Goal: Obtain resource: Download file/media

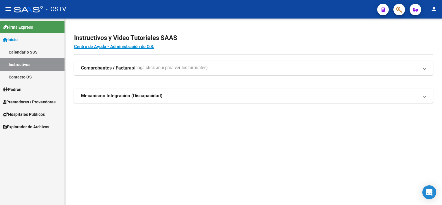
click at [25, 101] on span "Prestadores / Proveedores" at bounding box center [29, 102] width 53 height 6
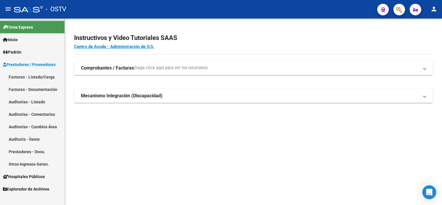
click at [26, 102] on link "Auditorías - Listado" at bounding box center [32, 101] width 64 height 12
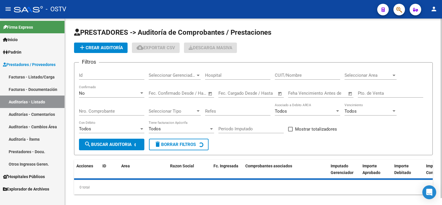
click at [173, 140] on button "delete Borrar Filtros" at bounding box center [179, 144] width 60 height 12
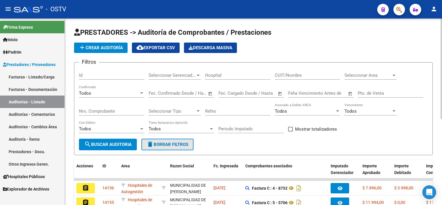
click at [173, 143] on span "delete Borrar Filtros" at bounding box center [168, 144] width 42 height 5
click at [115, 108] on input "Nro. Comprobante" at bounding box center [111, 110] width 65 height 5
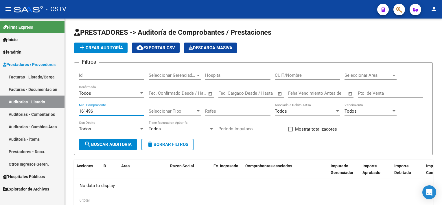
type input "161496"
click at [37, 75] on link "Facturas - Listado/Carga" at bounding box center [32, 77] width 64 height 12
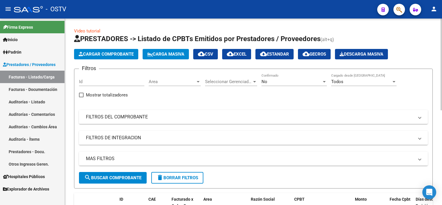
click at [267, 78] on div "No Confirmado" at bounding box center [293, 79] width 65 height 12
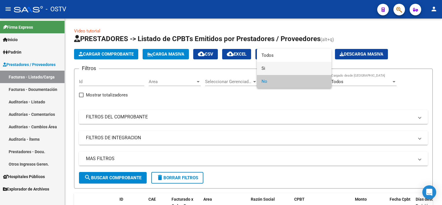
click at [271, 65] on span "Si" at bounding box center [293, 68] width 65 height 13
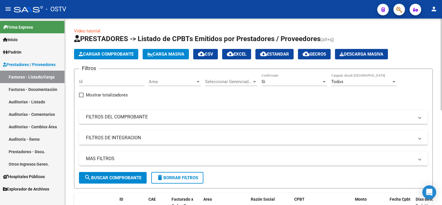
click at [164, 116] on mat-panel-title "FILTROS DEL COMPROBANTE" at bounding box center [250, 117] width 328 height 6
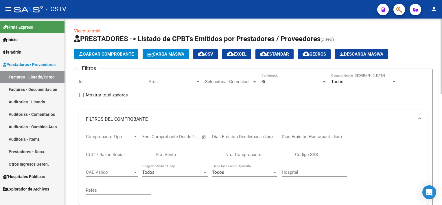
click at [245, 148] on div "Nro. Comprobante" at bounding box center [257, 152] width 65 height 12
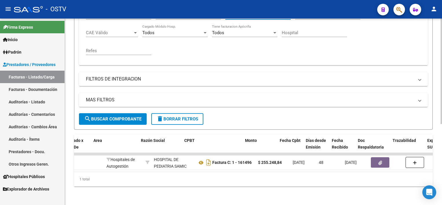
scroll to position [0, 116]
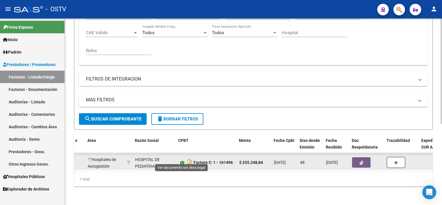
click at [181, 159] on icon at bounding box center [182, 162] width 8 height 7
click at [365, 157] on button "button" at bounding box center [361, 162] width 19 height 10
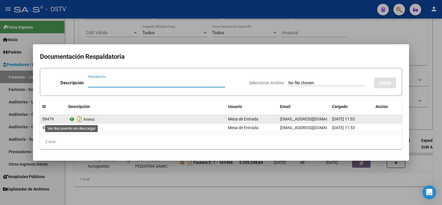
click at [72, 117] on icon at bounding box center [72, 119] width 8 height 7
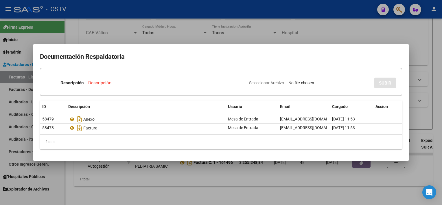
click at [156, 193] on div at bounding box center [221, 102] width 442 height 205
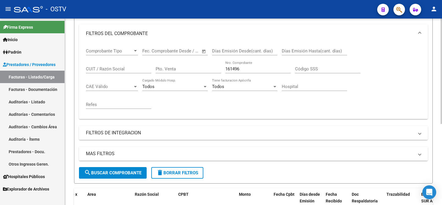
scroll to position [85, 0]
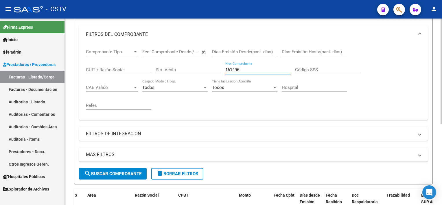
click at [249, 71] on input "161496" at bounding box center [257, 69] width 65 height 5
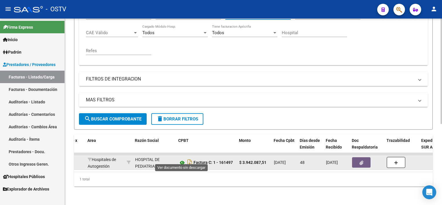
click at [180, 159] on icon at bounding box center [182, 162] width 8 height 7
click at [362, 160] on icon "button" at bounding box center [361, 162] width 4 height 4
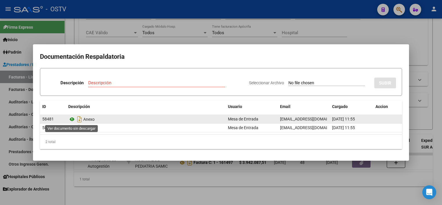
click at [73, 117] on icon at bounding box center [72, 119] width 8 height 7
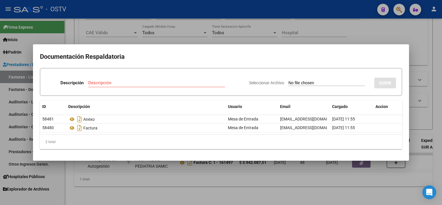
click at [273, 169] on div at bounding box center [221, 102] width 442 height 205
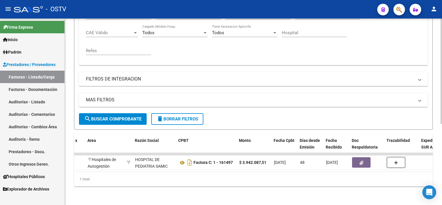
scroll to position [114, 0]
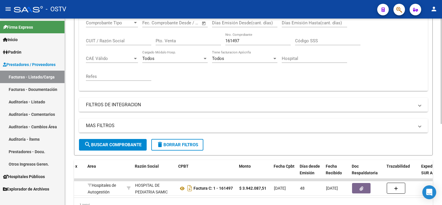
click at [253, 38] on input "161497" at bounding box center [257, 40] width 65 height 5
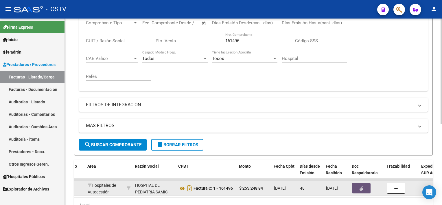
click at [363, 189] on button "button" at bounding box center [361, 188] width 19 height 10
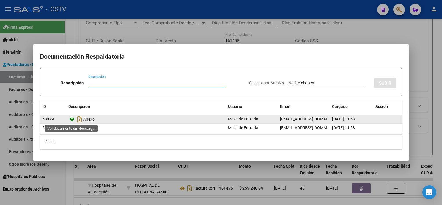
click at [71, 121] on icon at bounding box center [72, 119] width 8 height 7
click at [73, 119] on icon at bounding box center [72, 119] width 8 height 7
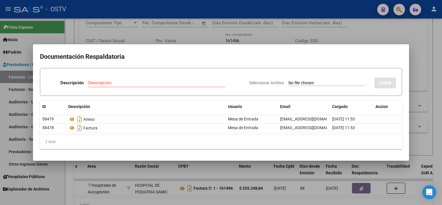
click at [204, 171] on div at bounding box center [221, 102] width 442 height 205
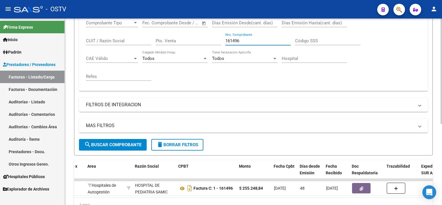
drag, startPoint x: 253, startPoint y: 40, endPoint x: 176, endPoint y: 40, distance: 77.2
click at [176, 40] on div "Comprobante Tipo Comprobante Tipo Fecha inicio – Fecha fin Fec. Comprobante Des…" at bounding box center [253, 50] width 335 height 71
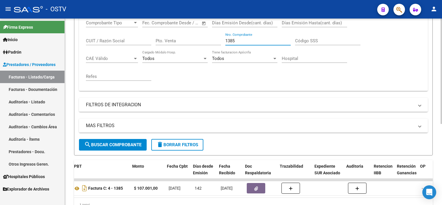
scroll to position [0, 223]
drag, startPoint x: 241, startPoint y: 40, endPoint x: 210, endPoint y: 38, distance: 31.1
click at [212, 38] on div "Comprobante Tipo Comprobante Tipo Fecha inicio – Fecha fin Fec. Comprobante Des…" at bounding box center [253, 50] width 335 height 71
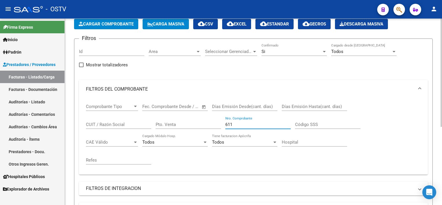
scroll to position [0, 0]
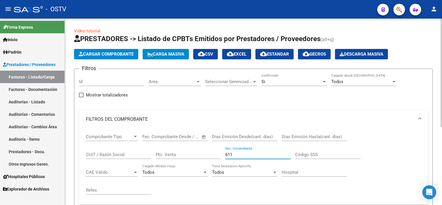
click at [277, 84] on div "Si" at bounding box center [291, 81] width 60 height 5
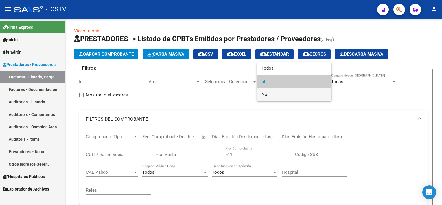
click at [275, 96] on span "No" at bounding box center [293, 94] width 65 height 13
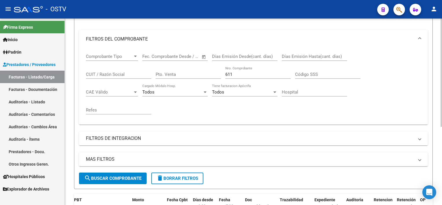
scroll to position [87, 0]
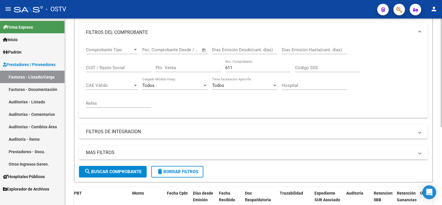
click at [131, 173] on span "search Buscar Comprobante" at bounding box center [112, 171] width 57 height 5
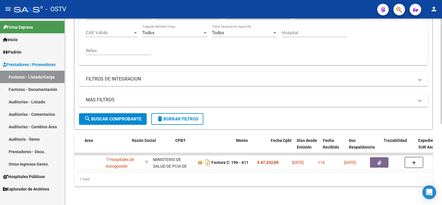
scroll to position [0, 122]
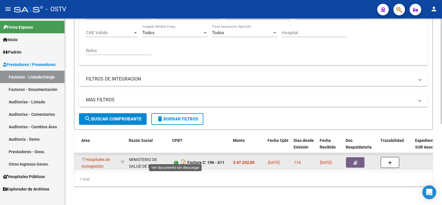
click at [175, 159] on icon at bounding box center [176, 162] width 8 height 7
click at [353, 160] on icon "button" at bounding box center [355, 162] width 4 height 4
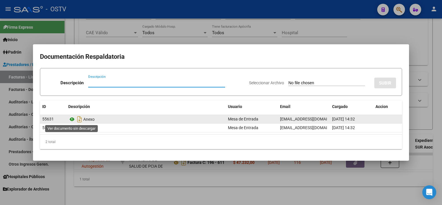
click at [72, 118] on icon at bounding box center [72, 119] width 8 height 7
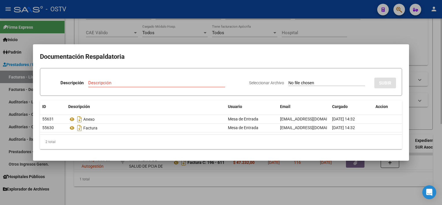
click at [207, 187] on div at bounding box center [221, 102] width 442 height 205
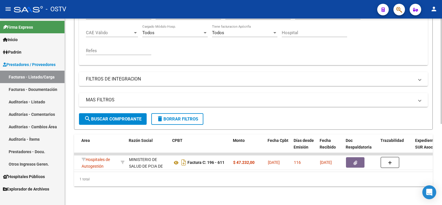
scroll to position [114, 0]
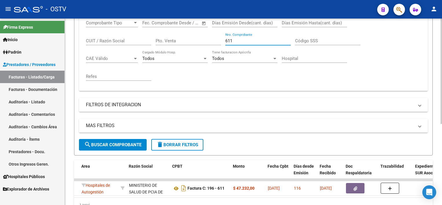
click at [241, 39] on input "611" at bounding box center [257, 40] width 65 height 5
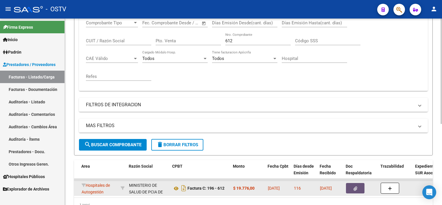
click at [357, 186] on button "button" at bounding box center [355, 188] width 19 height 10
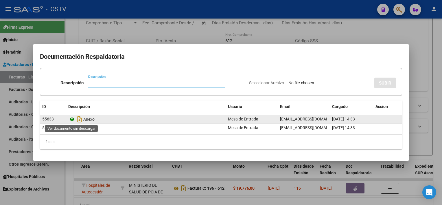
click at [73, 119] on icon at bounding box center [72, 119] width 8 height 7
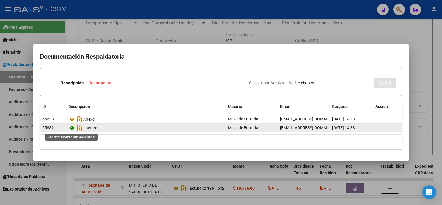
click at [72, 126] on icon at bounding box center [72, 127] width 8 height 7
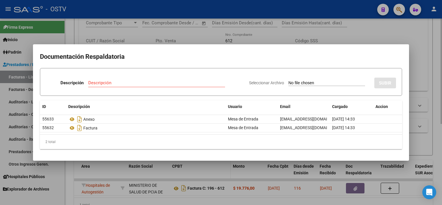
click at [221, 165] on div at bounding box center [221, 102] width 442 height 205
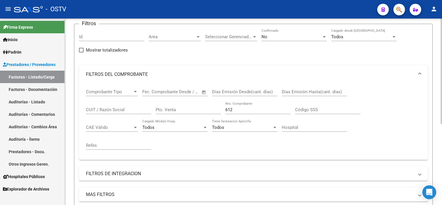
scroll to position [27, 0]
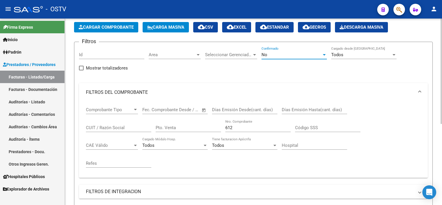
click at [286, 55] on div "No" at bounding box center [291, 54] width 60 height 5
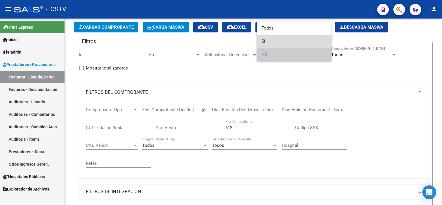
click at [279, 40] on span "Si" at bounding box center [293, 41] width 65 height 13
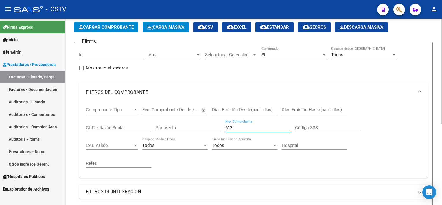
drag, startPoint x: 245, startPoint y: 124, endPoint x: 208, endPoint y: 128, distance: 37.2
click at [208, 127] on div "Comprobante Tipo Comprobante Tipo Fecha inicio – Fecha fin Fec. Comprobante Des…" at bounding box center [253, 136] width 335 height 71
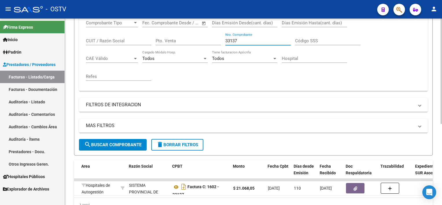
scroll to position [143, 0]
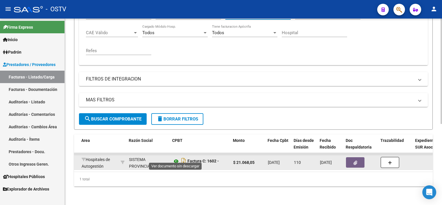
click at [176, 158] on icon at bounding box center [176, 161] width 8 height 7
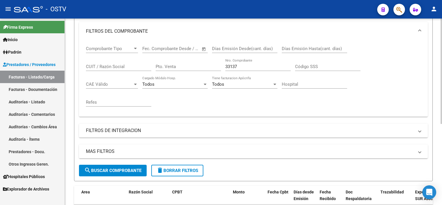
scroll to position [85, 0]
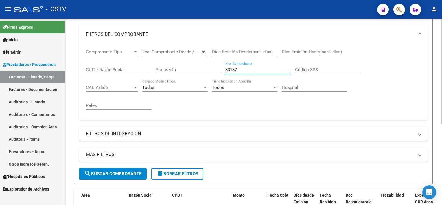
drag, startPoint x: 254, startPoint y: 67, endPoint x: 177, endPoint y: 72, distance: 76.5
click at [177, 69] on div "Comprobante Tipo Comprobante Tipo Fecha inicio – Fecha fin Fec. Comprobante Des…" at bounding box center [253, 79] width 335 height 71
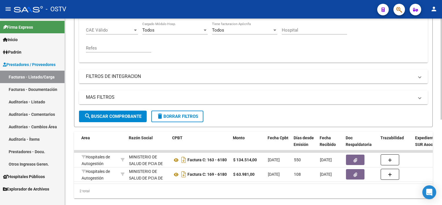
scroll to position [143, 0]
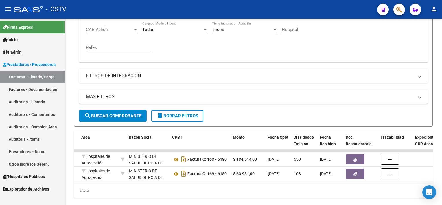
type input "6180"
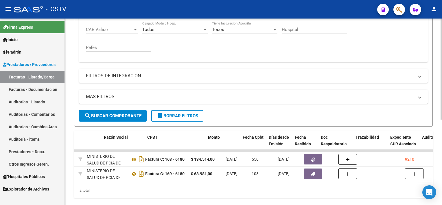
scroll to position [0, 142]
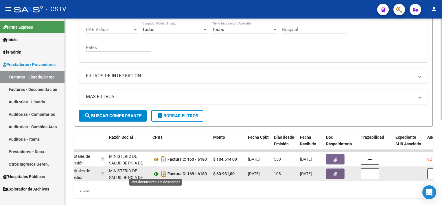
click at [155, 172] on icon at bounding box center [156, 173] width 8 height 7
click at [332, 171] on button "button" at bounding box center [335, 173] width 19 height 10
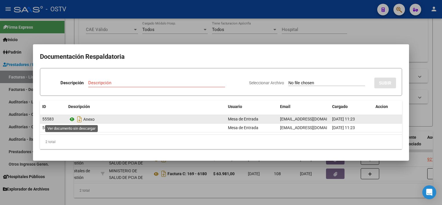
click at [72, 119] on icon at bounding box center [72, 119] width 8 height 7
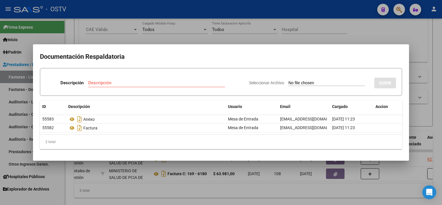
click at [163, 177] on div at bounding box center [221, 102] width 442 height 205
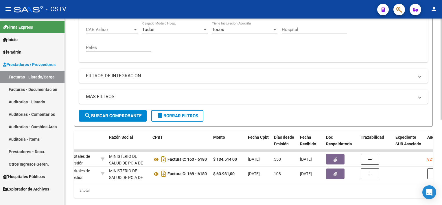
click at [186, 118] on button "delete Borrar Filtros" at bounding box center [177, 116] width 52 height 12
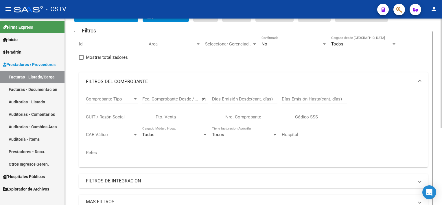
scroll to position [0, 0]
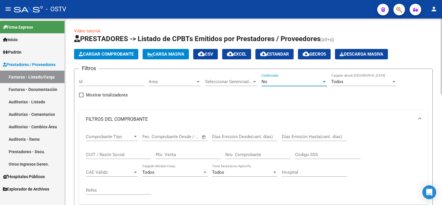
click at [295, 83] on div "No" at bounding box center [291, 81] width 60 height 5
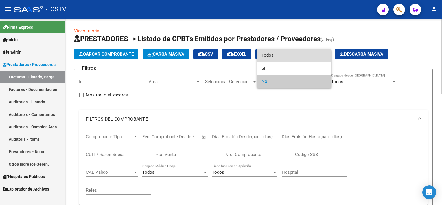
click at [280, 56] on span "Todos" at bounding box center [293, 55] width 65 height 13
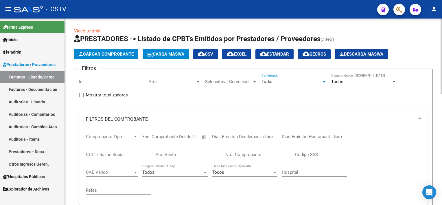
scroll to position [29, 0]
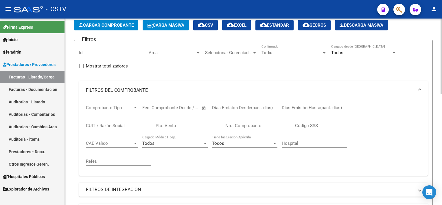
click at [198, 88] on mat-panel-title "FILTROS DEL COMPROBANTE" at bounding box center [250, 90] width 328 height 6
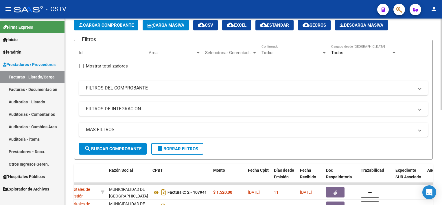
click at [163, 129] on mat-panel-title "MAS FILTROS" at bounding box center [250, 129] width 328 height 6
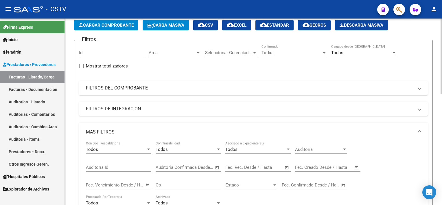
scroll to position [87, 0]
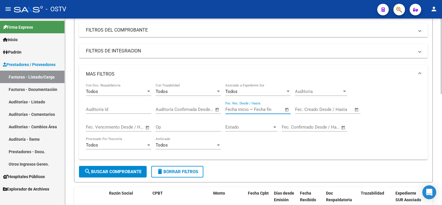
click at [247, 107] on input "text" at bounding box center [236, 109] width 23 height 5
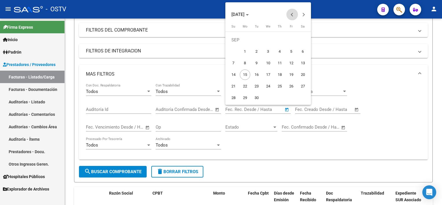
click at [291, 15] on span "Previous month" at bounding box center [292, 15] width 12 height 12
click at [256, 50] on span "1" at bounding box center [256, 51] width 10 height 10
type input "[DATE]"
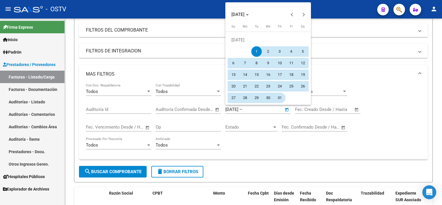
click at [281, 96] on span "31" at bounding box center [279, 98] width 10 height 10
type input "[DATE]"
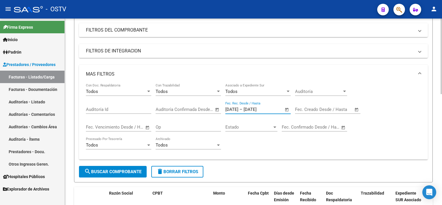
scroll to position [145, 0]
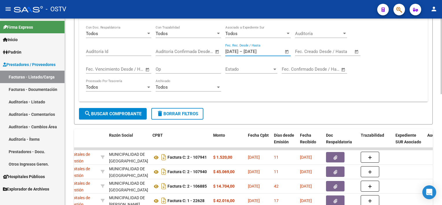
click at [135, 112] on span "search Buscar Comprobante" at bounding box center [112, 113] width 57 height 5
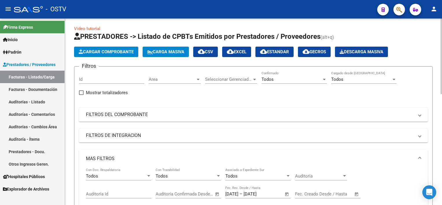
scroll to position [0, 0]
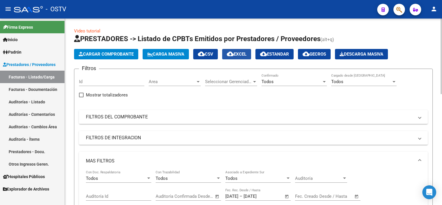
click at [234, 52] on mat-icon "cloud_download" at bounding box center [230, 53] width 7 height 7
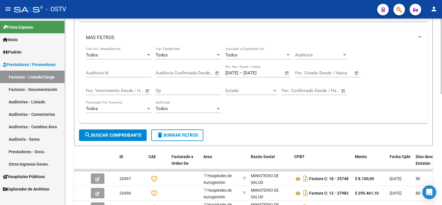
scroll to position [145, 0]
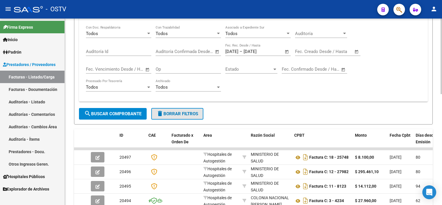
click at [190, 111] on span "delete Borrar Filtros" at bounding box center [177, 113] width 42 height 5
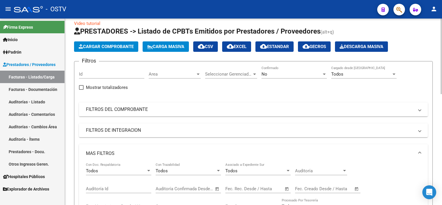
scroll to position [0, 0]
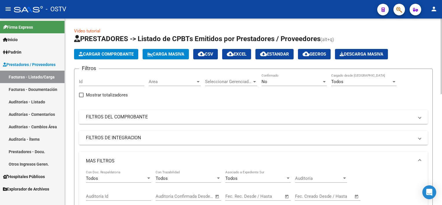
click at [141, 158] on mat-panel-title "MAS FILTROS" at bounding box center [250, 161] width 328 height 6
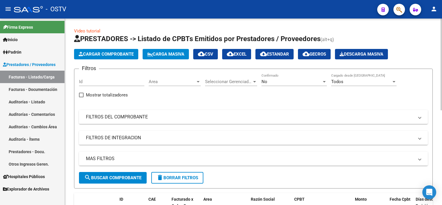
click at [277, 82] on div "No" at bounding box center [291, 81] width 60 height 5
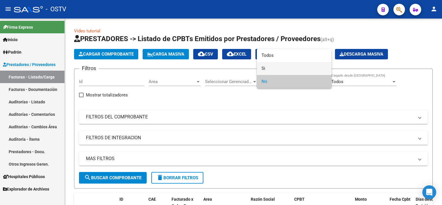
click at [277, 65] on span "Si" at bounding box center [293, 68] width 65 height 13
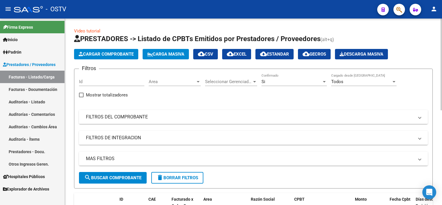
click at [135, 116] on mat-panel-title "FILTROS DEL COMPROBANTE" at bounding box center [250, 117] width 328 height 6
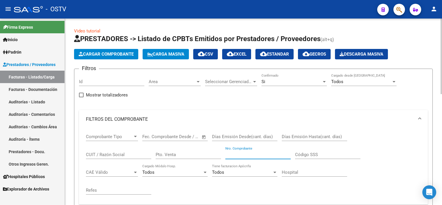
click at [251, 155] on input "Nro. Comprobante" at bounding box center [257, 154] width 65 height 5
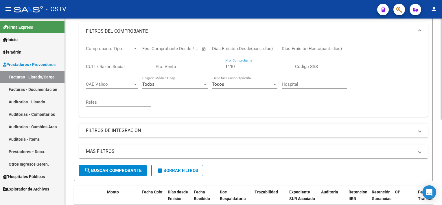
scroll to position [87, 0]
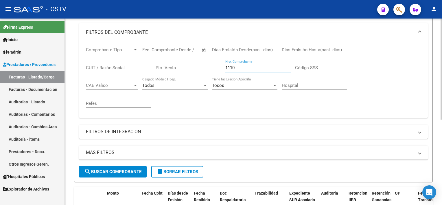
drag, startPoint x: 237, startPoint y: 66, endPoint x: 184, endPoint y: 58, distance: 54.1
click at [184, 56] on div "Comprobante Tipo Comprobante Tipo Fecha inicio – Fecha fin Fec. Comprobante Des…" at bounding box center [253, 77] width 335 height 71
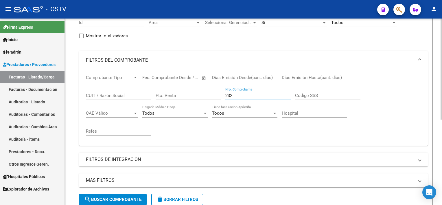
scroll to position [42, 0]
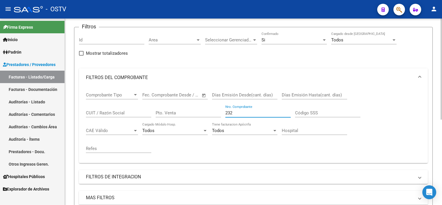
drag, startPoint x: 242, startPoint y: 111, endPoint x: 187, endPoint y: 103, distance: 55.2
click at [189, 102] on div "Comprobante Tipo Comprobante Tipo Fecha inicio – Fecha fin Fec. Comprobante Des…" at bounding box center [253, 122] width 335 height 71
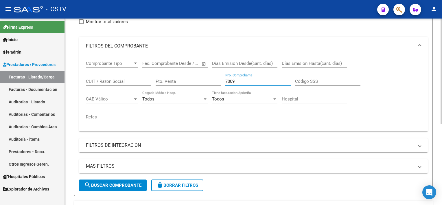
scroll to position [71, 0]
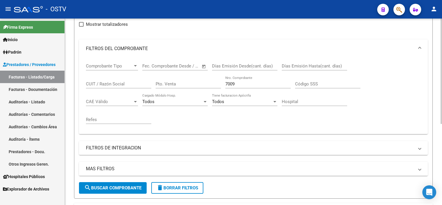
drag, startPoint x: 253, startPoint y: 80, endPoint x: 174, endPoint y: 86, distance: 79.8
click at [174, 86] on div "Comprobante Tipo Comprobante Tipo Fecha inicio – Fecha fin Fec. Comprobante Des…" at bounding box center [253, 93] width 335 height 71
drag, startPoint x: 245, startPoint y: 81, endPoint x: 202, endPoint y: 81, distance: 43.1
click at [202, 81] on div "Comprobante Tipo Comprobante Tipo Fecha inicio – Fecha fin Fec. Comprobante Des…" at bounding box center [253, 93] width 335 height 71
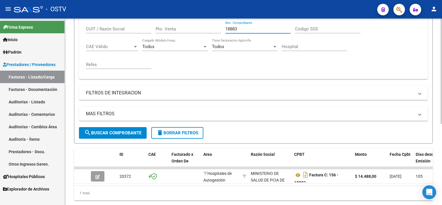
scroll to position [114, 0]
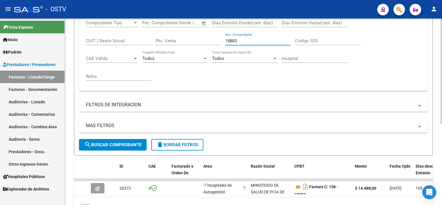
drag, startPoint x: 248, startPoint y: 39, endPoint x: 199, endPoint y: 39, distance: 49.4
click at [199, 39] on div "Comprobante Tipo Comprobante Tipo Fecha inicio – Fecha fin Fec. Comprobante Des…" at bounding box center [253, 50] width 335 height 71
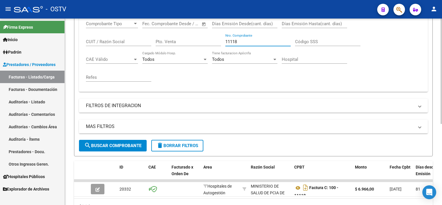
scroll to position [85, 0]
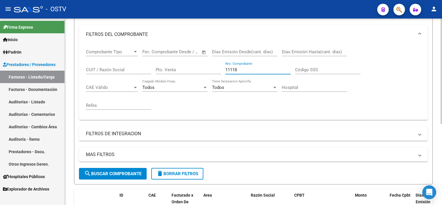
drag, startPoint x: 248, startPoint y: 71, endPoint x: 186, endPoint y: 73, distance: 61.3
click at [197, 71] on div "Comprobante Tipo Comprobante Tipo Fecha inicio – Fecha fin Fec. Comprobante Des…" at bounding box center [253, 79] width 335 height 71
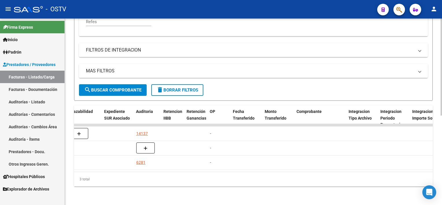
scroll to position [0, 0]
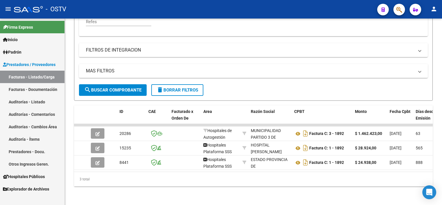
type input "1892"
